Goal: Information Seeking & Learning: Find specific fact

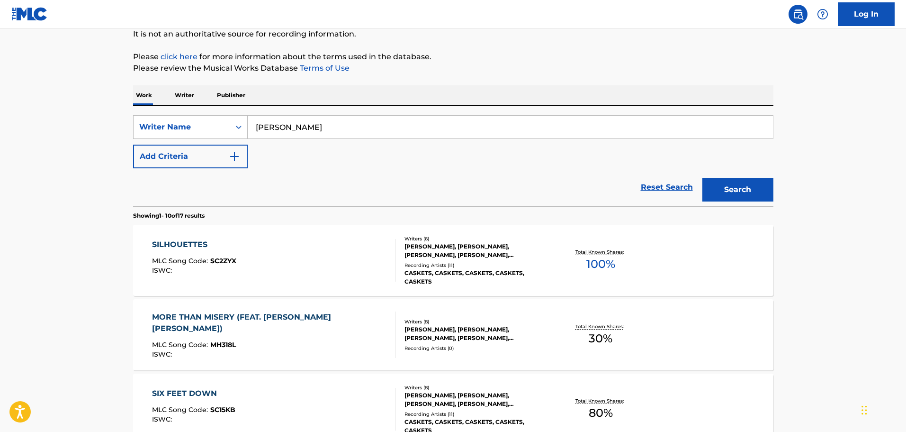
scroll to position [142, 0]
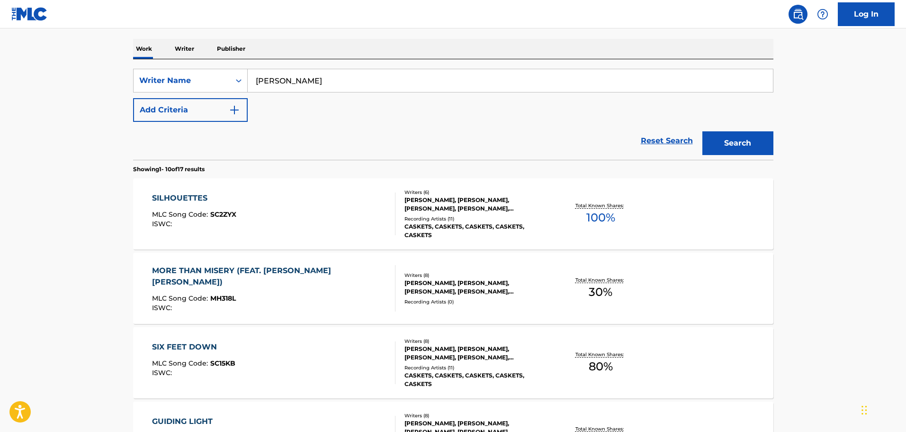
click at [477, 207] on div "[PERSON_NAME], [PERSON_NAME], [PERSON_NAME], [PERSON_NAME], [PERSON_NAME], [PER…" at bounding box center [476, 204] width 143 height 17
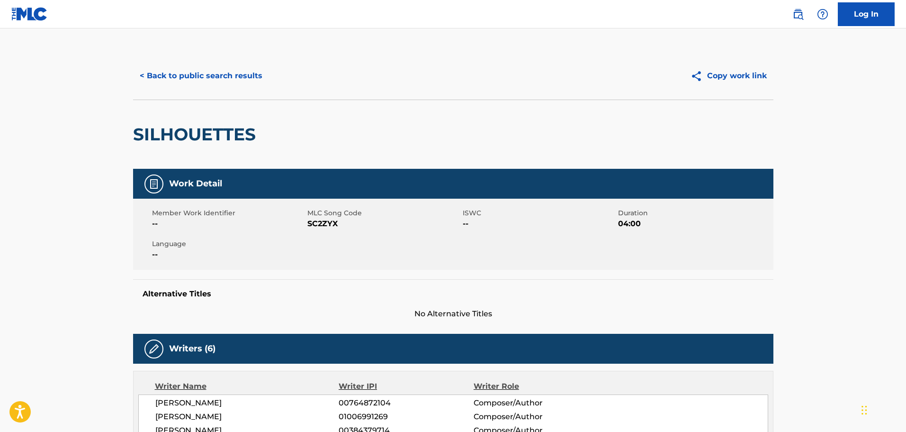
click at [173, 75] on button "< Back to public search results" at bounding box center [201, 76] width 136 height 24
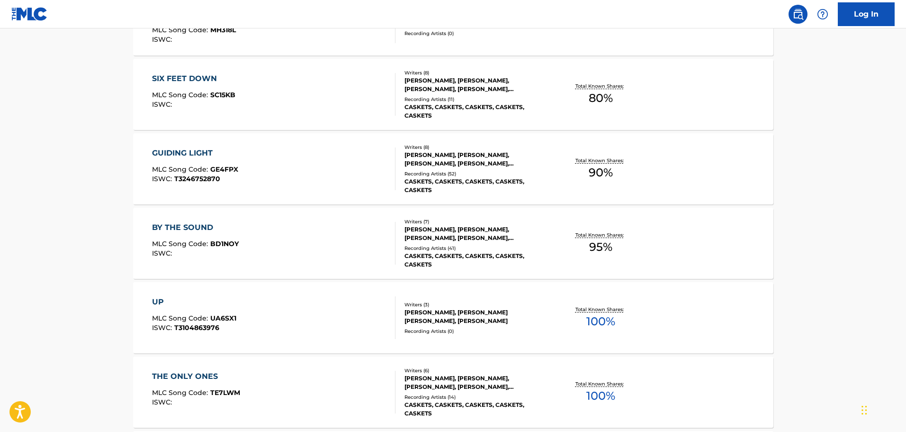
scroll to position [426, 0]
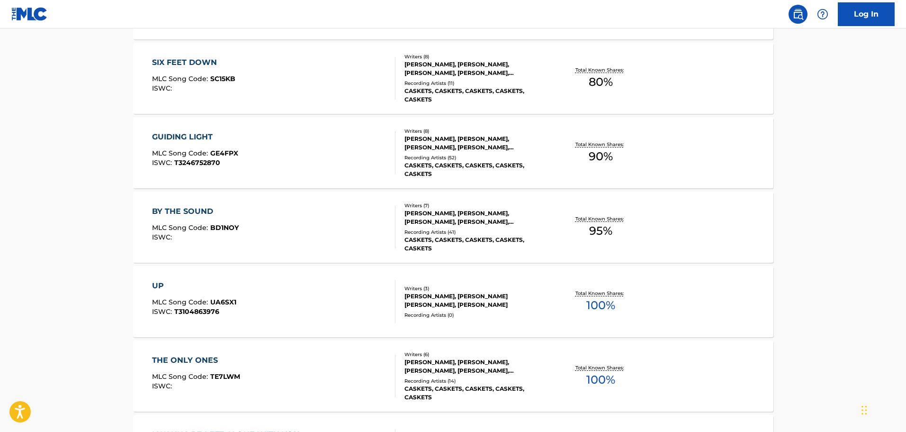
click at [461, 304] on div "[PERSON_NAME], [PERSON_NAME] [PERSON_NAME], [PERSON_NAME]" at bounding box center [476, 300] width 143 height 17
